Goal: Check status: Check status

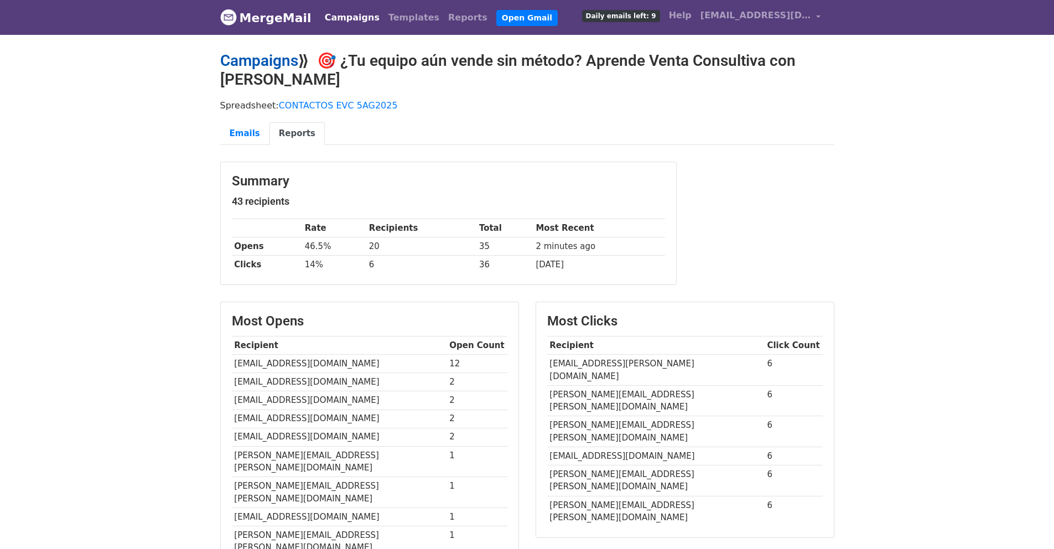
click at [235, 66] on link "Campaigns" at bounding box center [259, 60] width 78 height 18
